Goal: Task Accomplishment & Management: Use online tool/utility

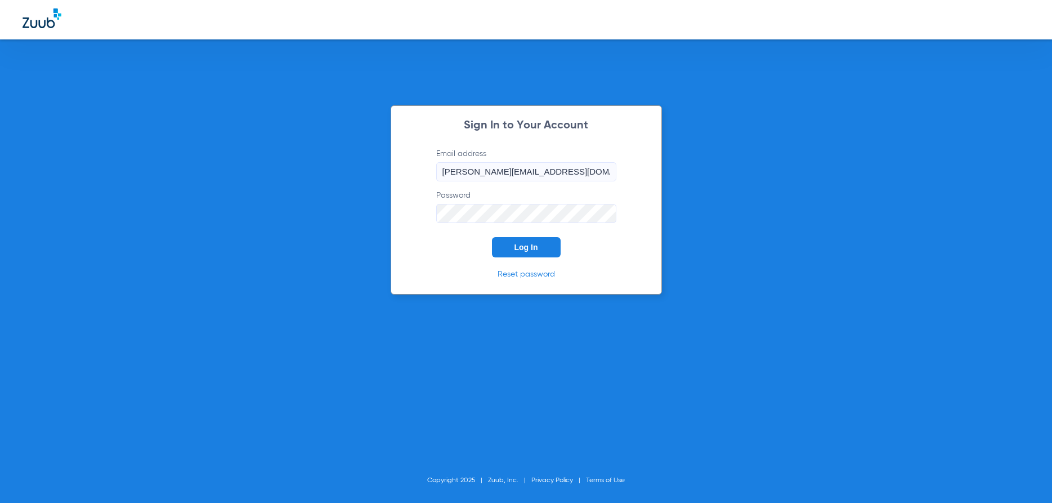
click at [507, 246] on button "Log In" at bounding box center [526, 247] width 69 height 20
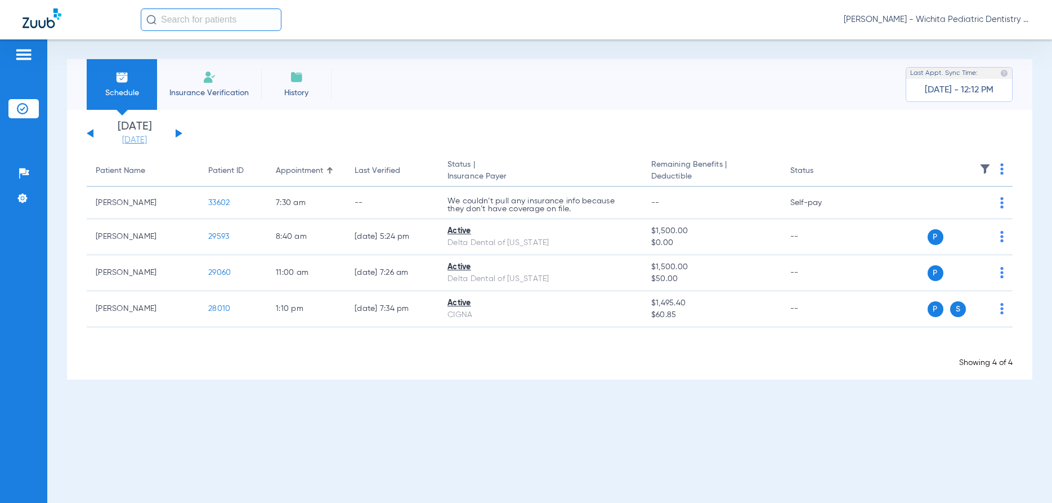
click at [122, 139] on link "[DATE]" at bounding box center [135, 139] width 68 height 11
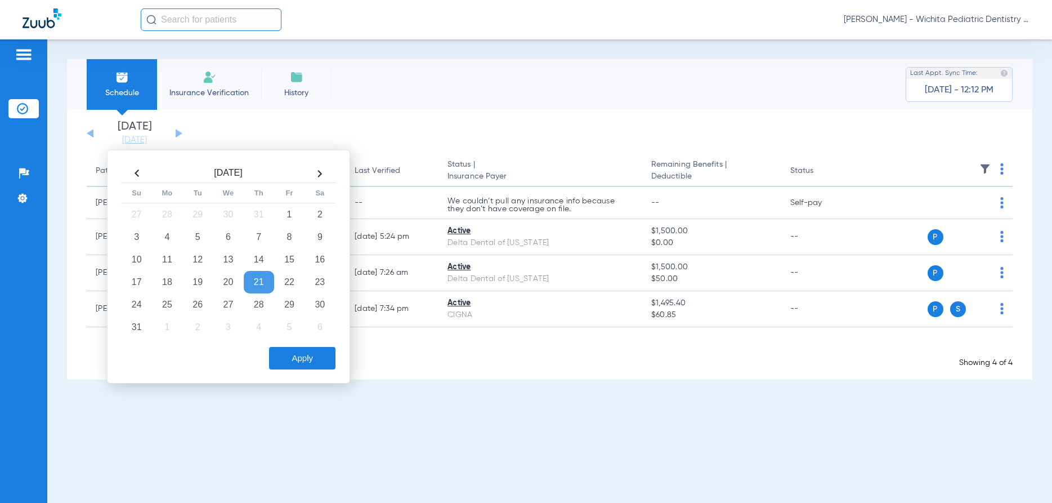
click at [318, 172] on th at bounding box center [319, 173] width 30 height 18
click at [171, 241] on td "8" at bounding box center [167, 237] width 30 height 23
click at [306, 365] on button "Apply" at bounding box center [302, 358] width 66 height 23
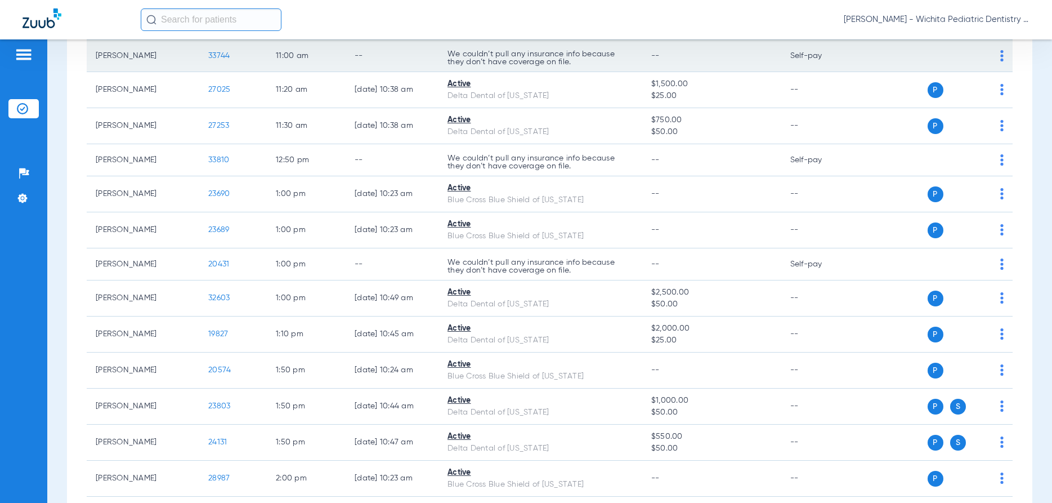
scroll to position [918, 0]
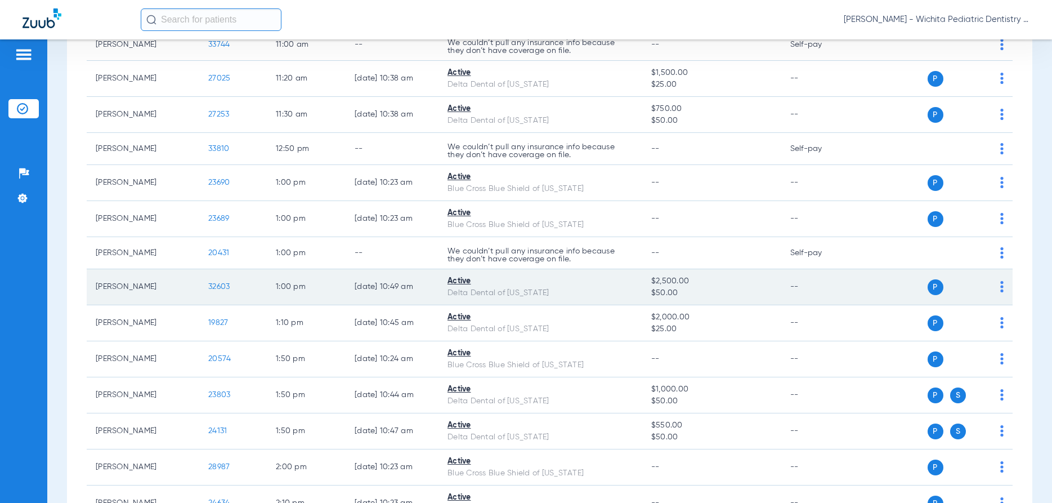
click at [221, 288] on span "32603" at bounding box center [218, 287] width 21 height 8
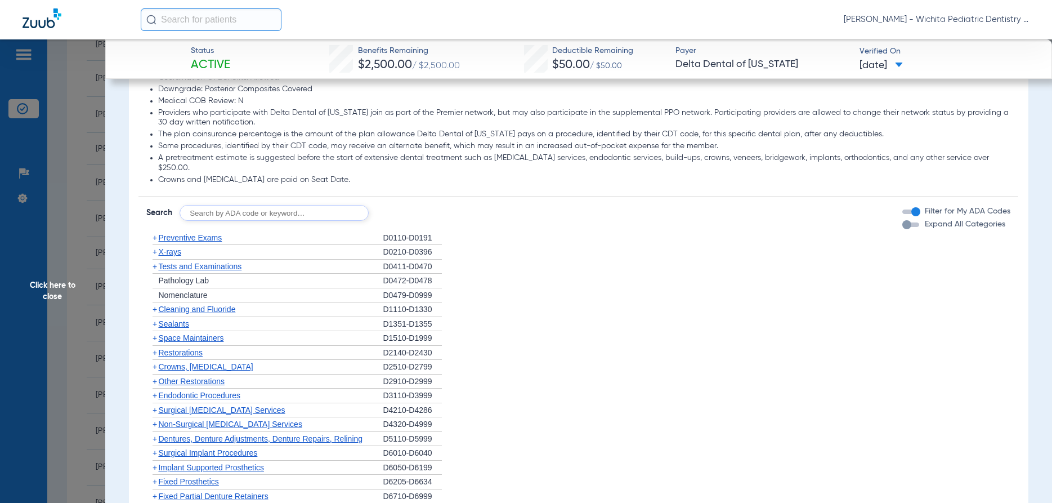
scroll to position [702, 0]
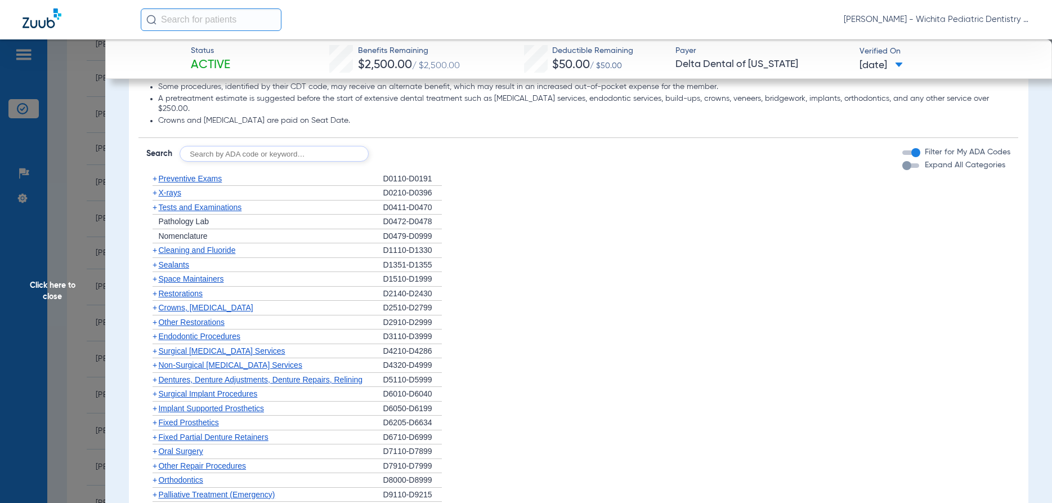
click at [191, 174] on span "Preventive Exams" at bounding box center [190, 178] width 64 height 9
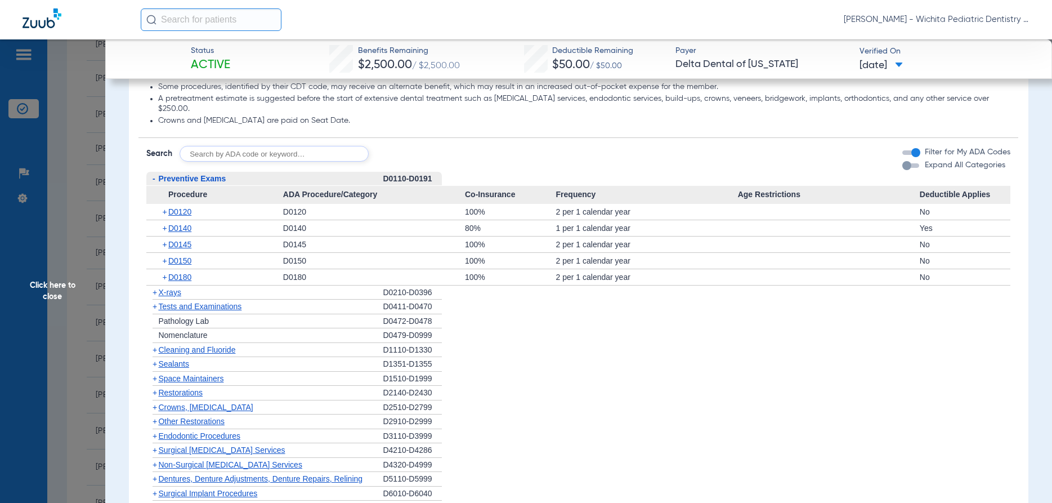
click at [176, 345] on span "Cleaning and Fluoride" at bounding box center [196, 349] width 77 height 9
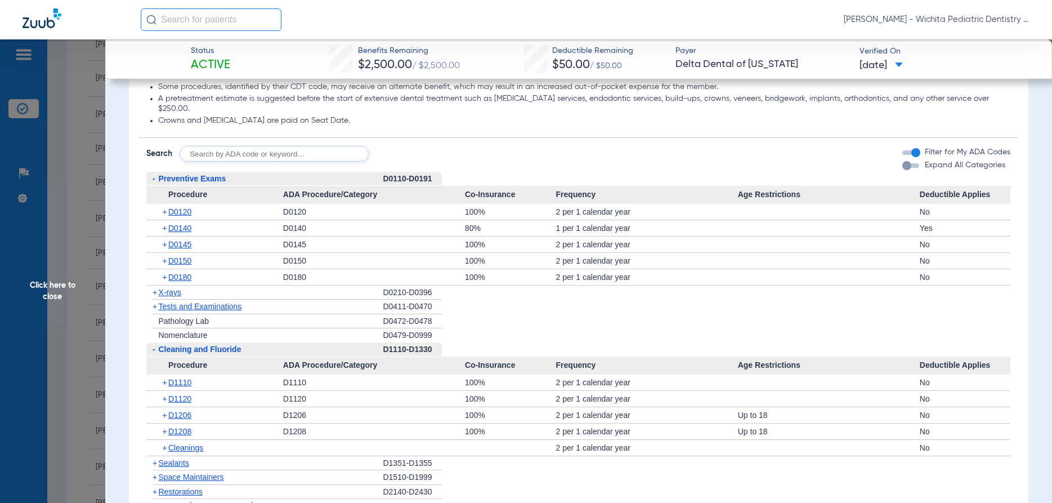
click at [167, 288] on span "X-rays" at bounding box center [169, 292] width 23 height 9
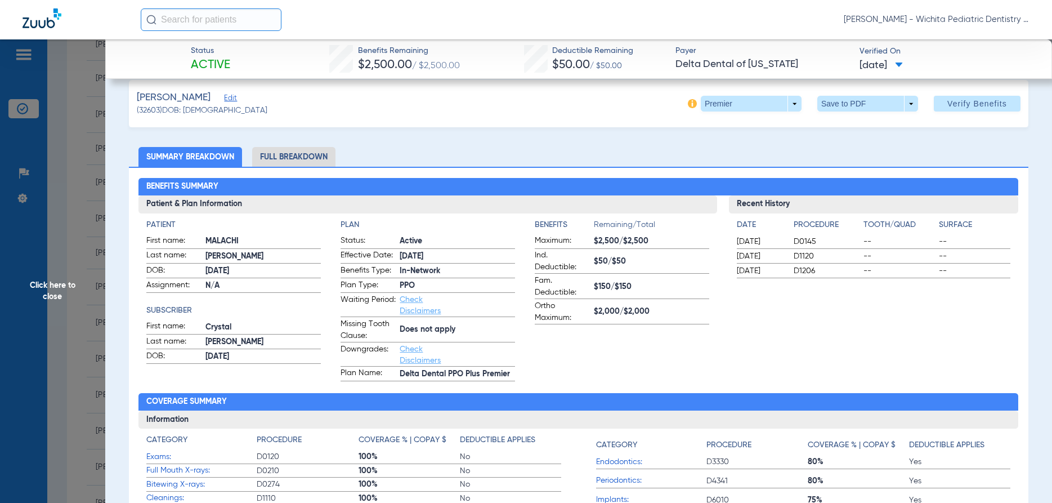
scroll to position [0, 0]
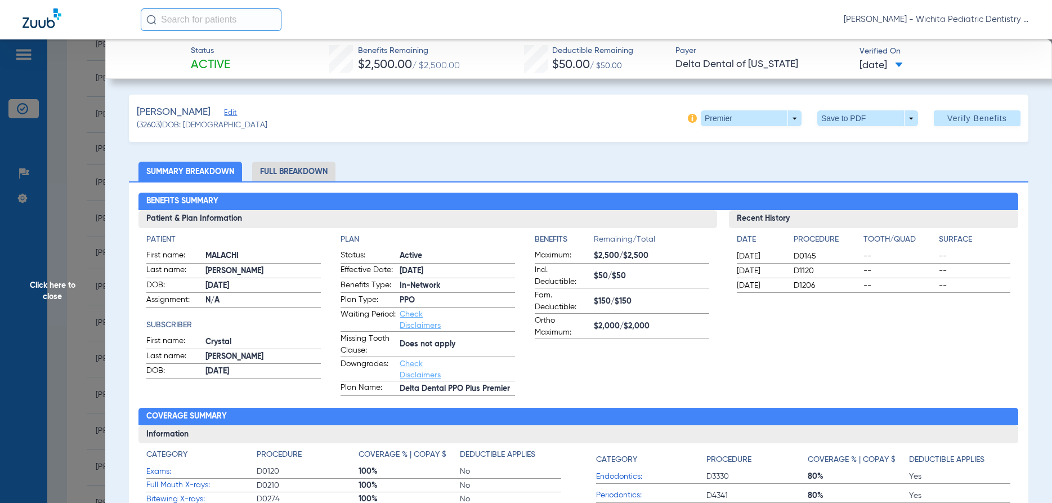
click at [285, 167] on li "Full Breakdown" at bounding box center [293, 172] width 83 height 20
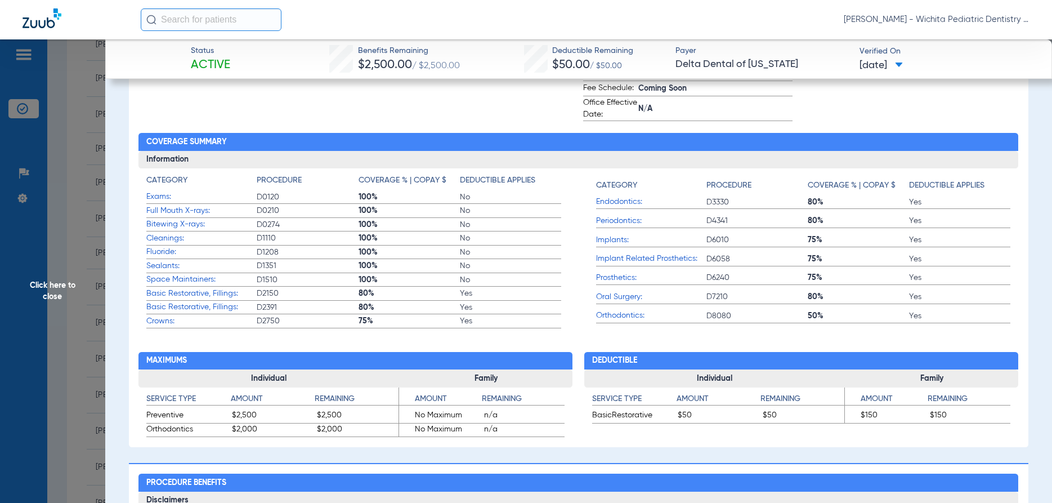
scroll to position [486, 0]
